Goal: Transaction & Acquisition: Purchase product/service

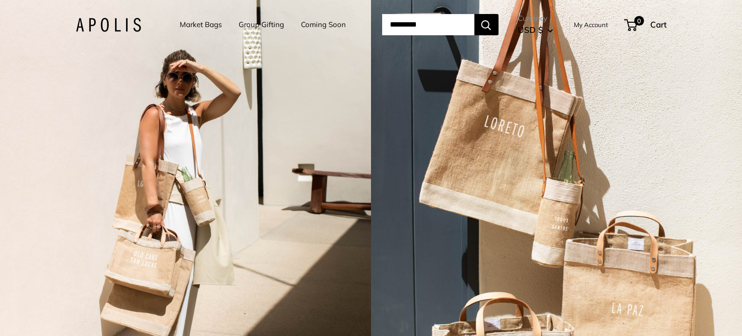
click at [199, 25] on link "Market Bags" at bounding box center [201, 25] width 42 height 14
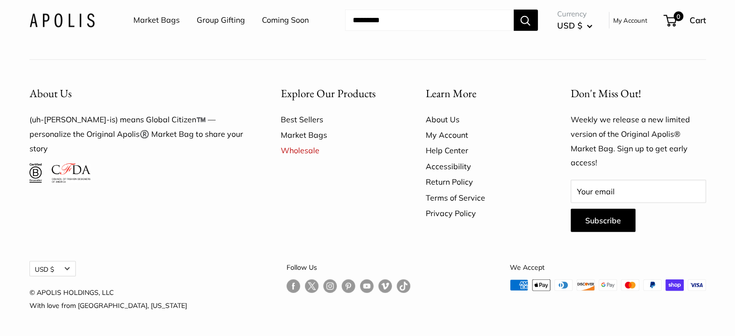
scroll to position [2754, 0]
click at [167, 23] on link "Market Bags" at bounding box center [156, 20] width 46 height 14
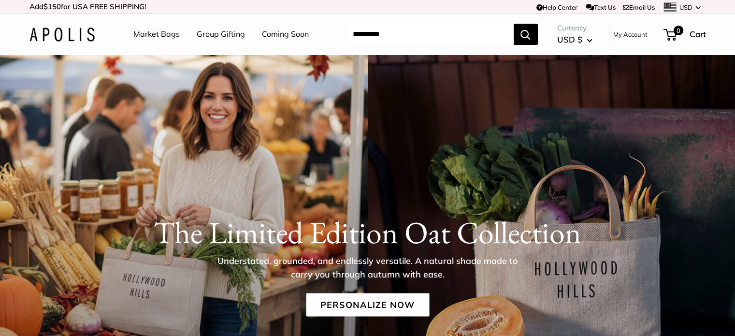
click at [379, 31] on input "Search..." at bounding box center [429, 34] width 169 height 21
type input "******"
click at [514, 24] on button "Search" at bounding box center [526, 34] width 24 height 21
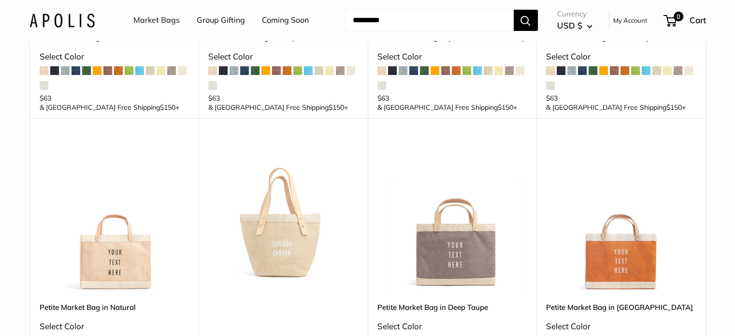
scroll to position [290, 0]
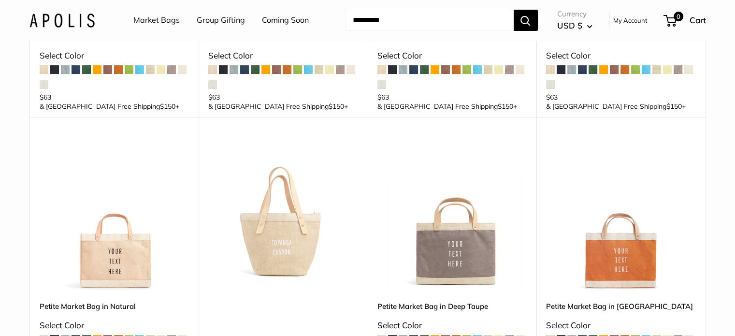
click at [0, 0] on img at bounding box center [0, 0] width 0 height 0
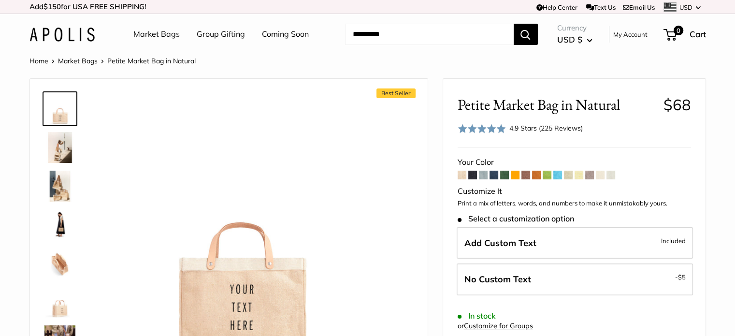
click at [568, 175] on span at bounding box center [568, 175] width 9 height 9
